Goal: Find specific page/section

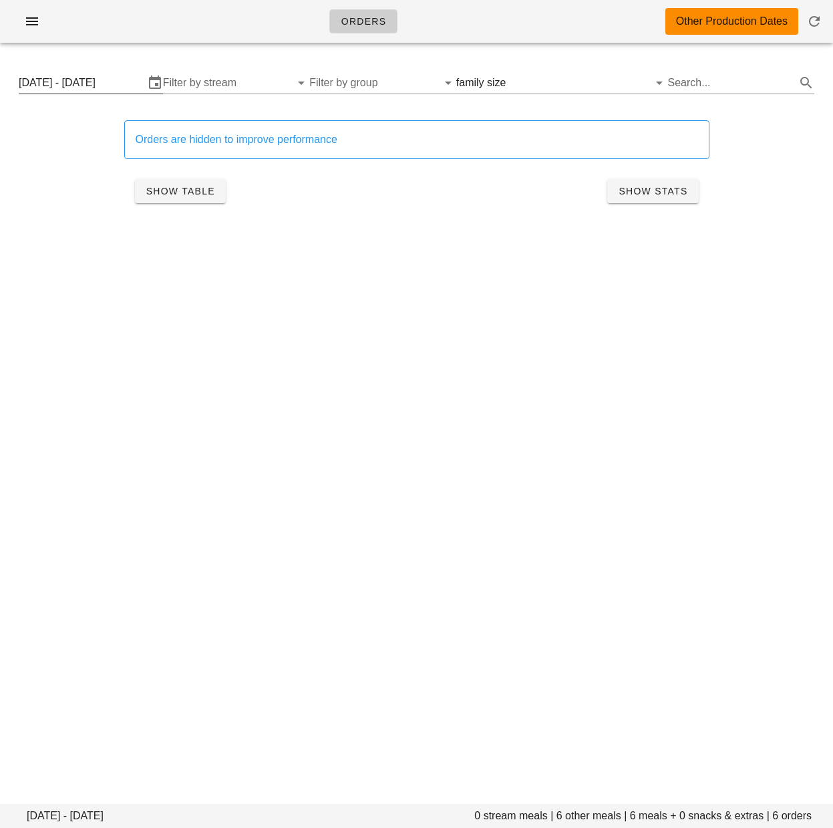
click at [96, 85] on input "[DATE] - [DATE]" at bounding box center [82, 82] width 126 height 21
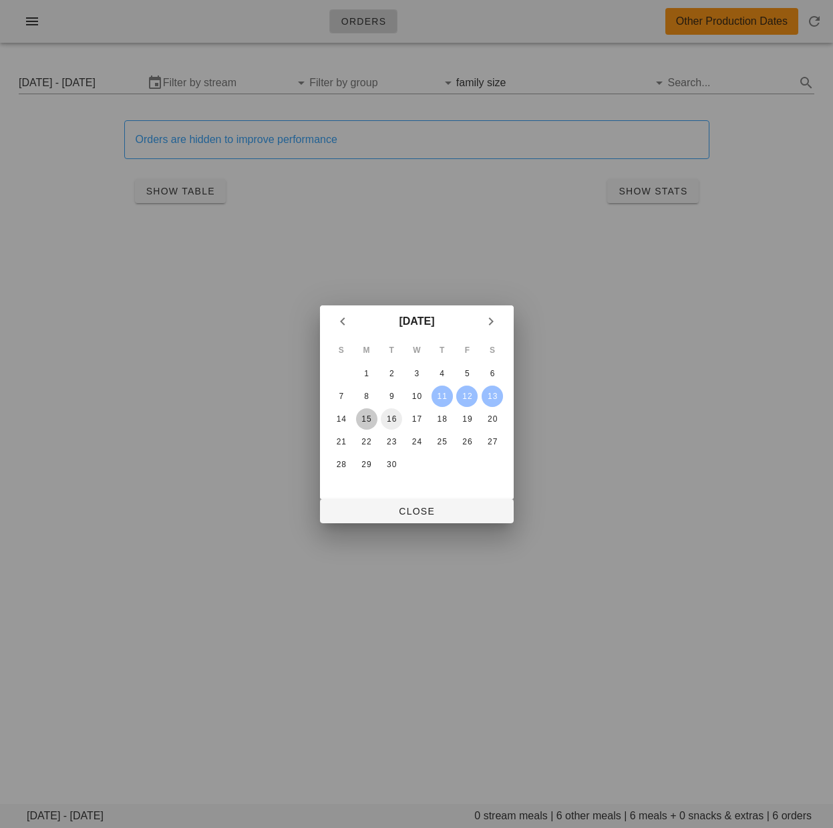
drag, startPoint x: 368, startPoint y: 419, endPoint x: 394, endPoint y: 421, distance: 25.5
click at [367, 419] on div "15" at bounding box center [365, 418] width 21 height 9
click at [420, 421] on div "17" at bounding box center [416, 418] width 21 height 9
click at [436, 509] on span "Close" at bounding box center [417, 511] width 172 height 11
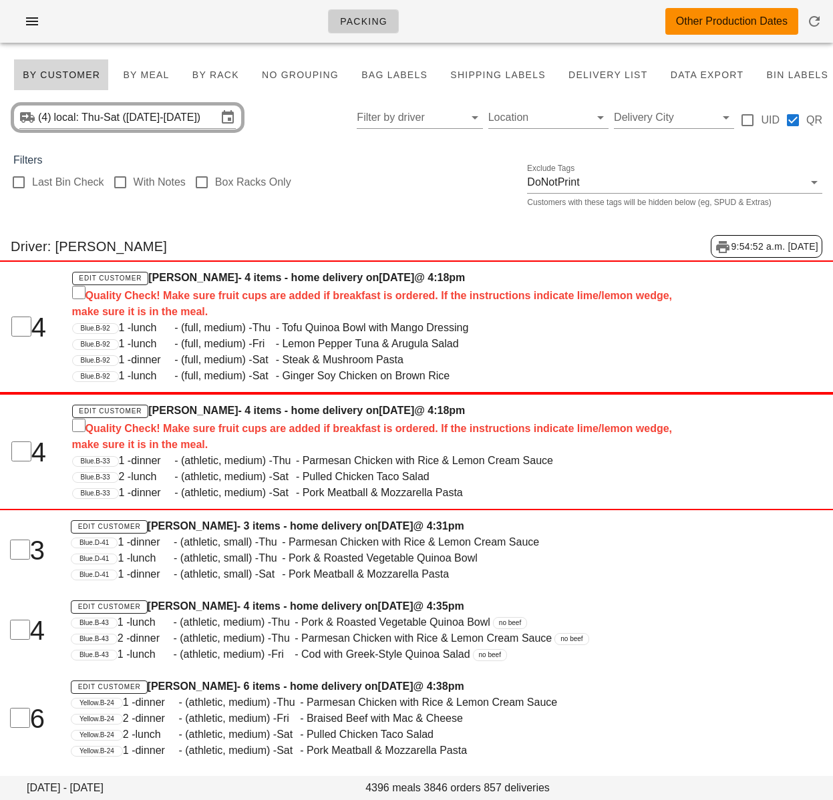
click at [353, 177] on div "Last Bin Check With Notes Box Racks Only Exclude Tags DoNotPrint Customers with…" at bounding box center [416, 189] width 833 height 43
click at [110, 120] on input "local: Thu-Sat ([DATE]-[DATE])" at bounding box center [135, 117] width 163 height 21
